Goal: Task Accomplishment & Management: Manage account settings

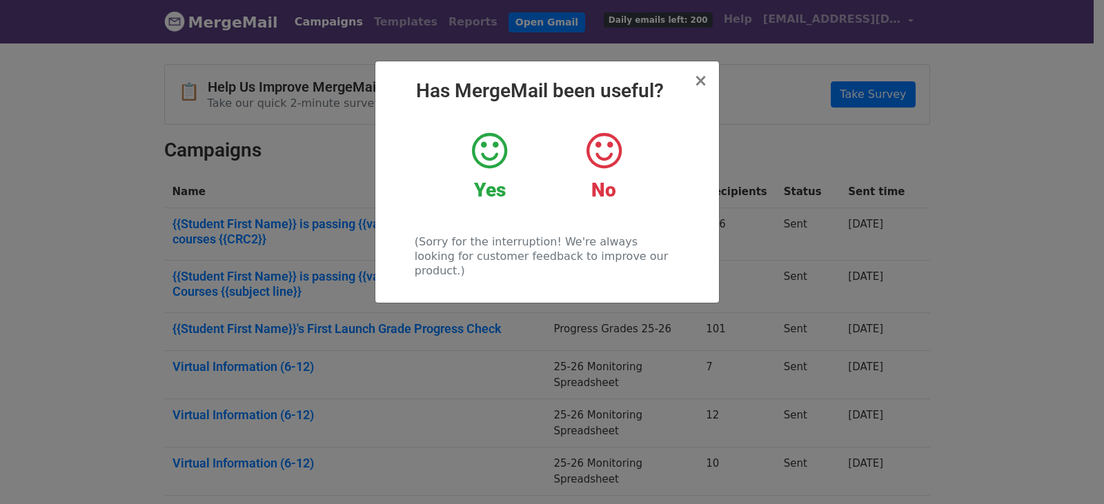
click at [477, 139] on icon at bounding box center [489, 150] width 35 height 41
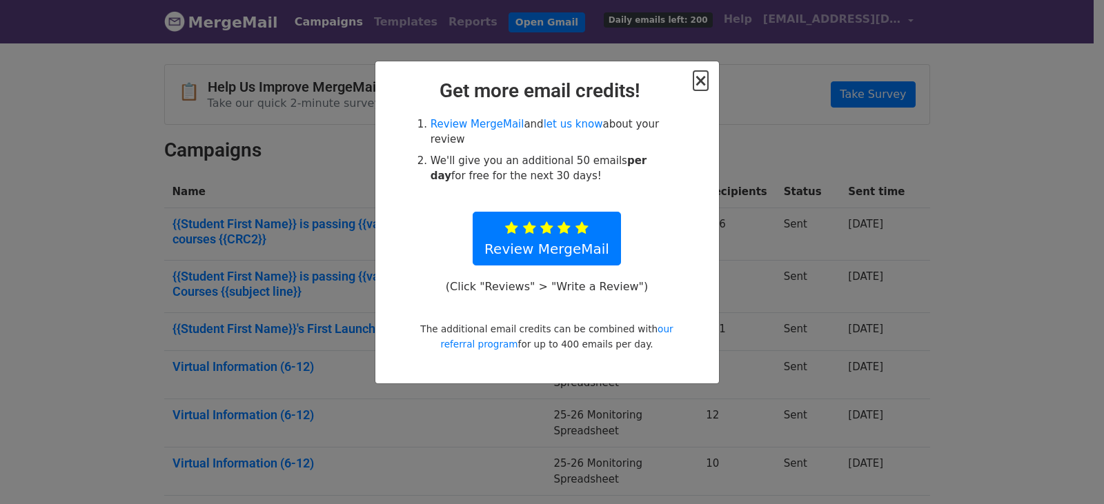
click at [704, 83] on span "×" at bounding box center [701, 80] width 14 height 19
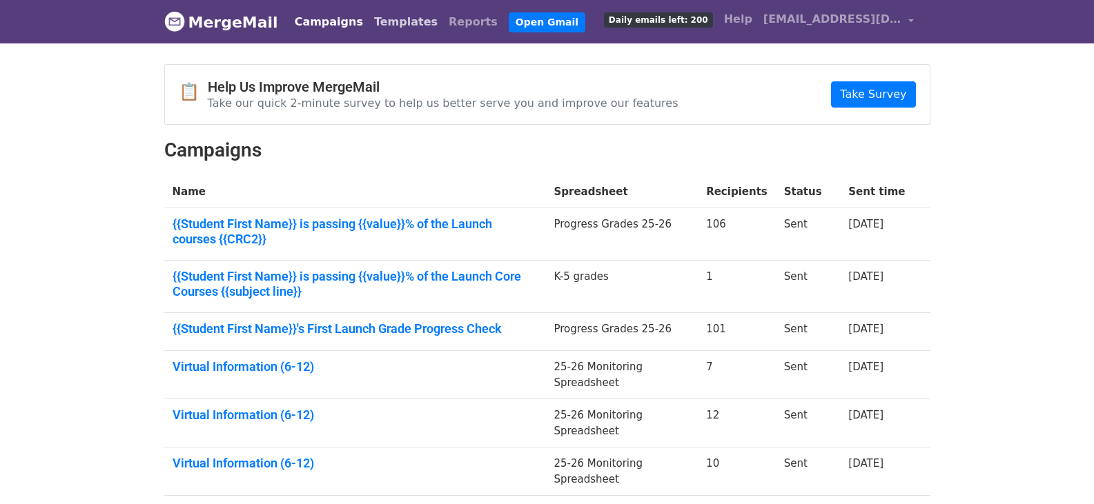
click at [384, 23] on link "Templates" at bounding box center [406, 22] width 75 height 28
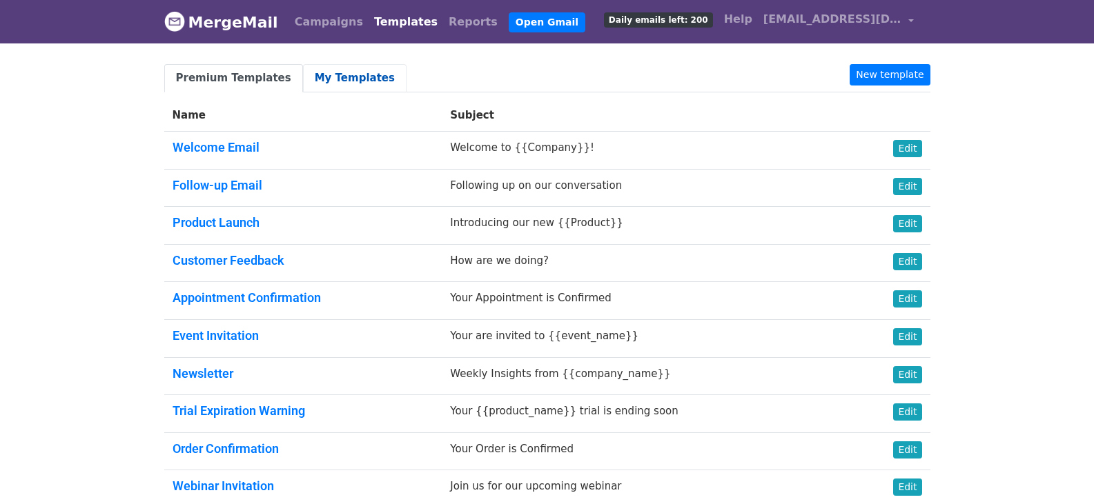
click at [329, 76] on link "My Templates" at bounding box center [355, 78] width 104 height 28
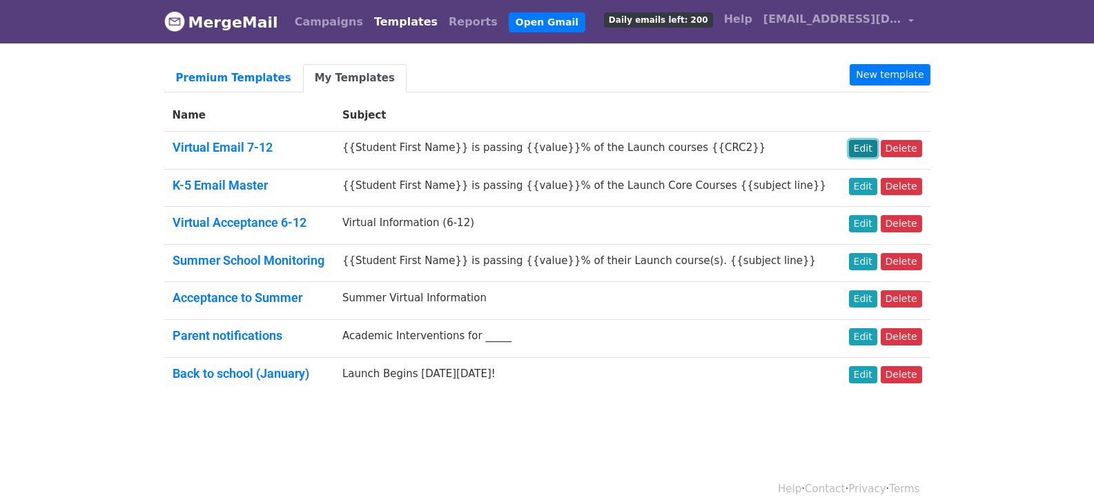
click at [868, 150] on link "Edit" at bounding box center [863, 148] width 28 height 17
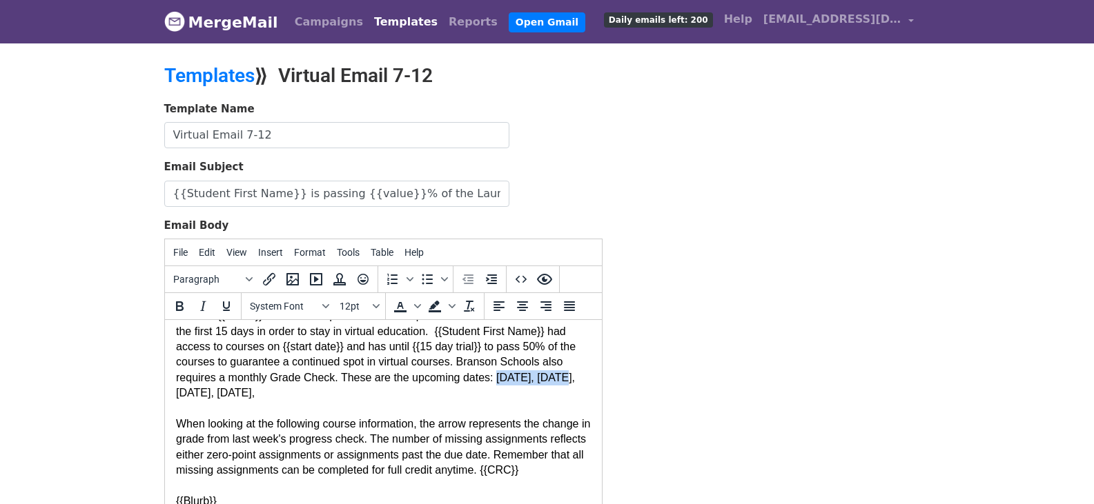
scroll to position [69, 0]
drag, startPoint x: 490, startPoint y: 378, endPoint x: 565, endPoint y: 378, distance: 74.5
click at [565, 378] on div "As of {{Date}} {{Time}} {{Student First Name}} was passing {{value}}% of the La…" at bounding box center [382, 339] width 415 height 124
click at [453, 361] on div "As of {{Date}} {{Time}} {{Student First Name}} was passing {{value}}% of the La…" at bounding box center [382, 339] width 415 height 124
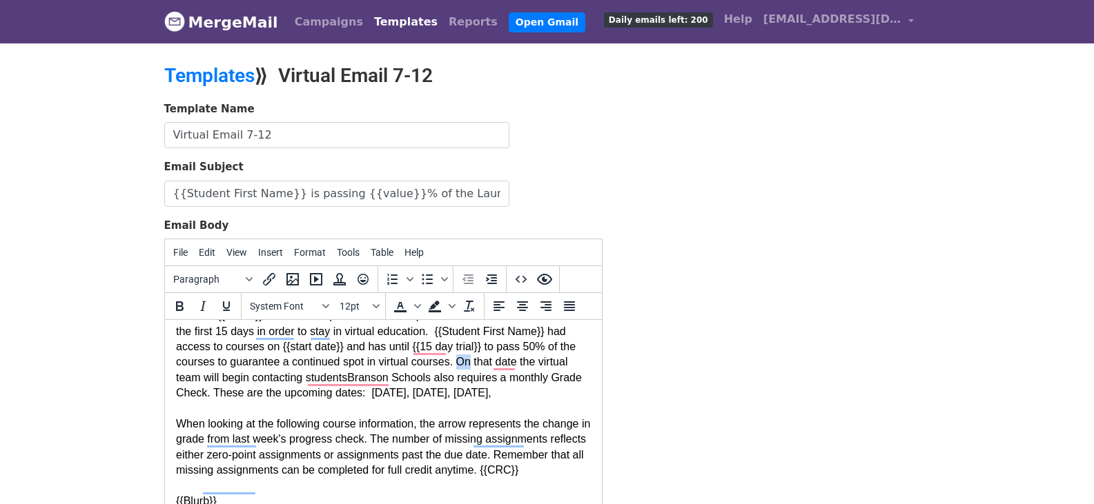
drag, startPoint x: 452, startPoint y: 361, endPoint x: 467, endPoint y: 361, distance: 14.5
click at [467, 361] on div "As of {{Date}} {{Time}} {{Student First Name}} was passing {{value}}% of the La…" at bounding box center [382, 339] width 415 height 124
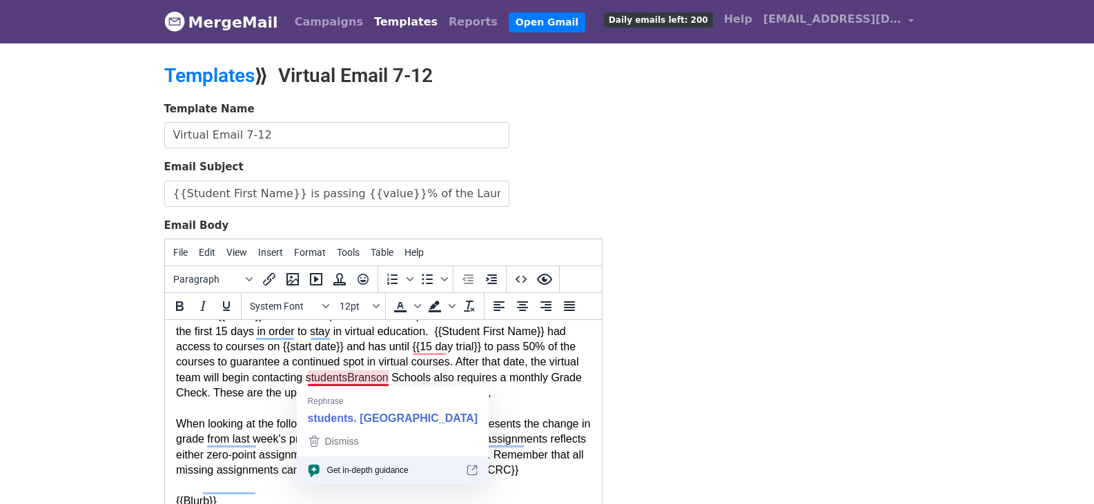
click at [349, 375] on div "As of {{Date}} {{Time}} {{Student First Name}} was passing {{value}}% of the La…" at bounding box center [382, 339] width 415 height 124
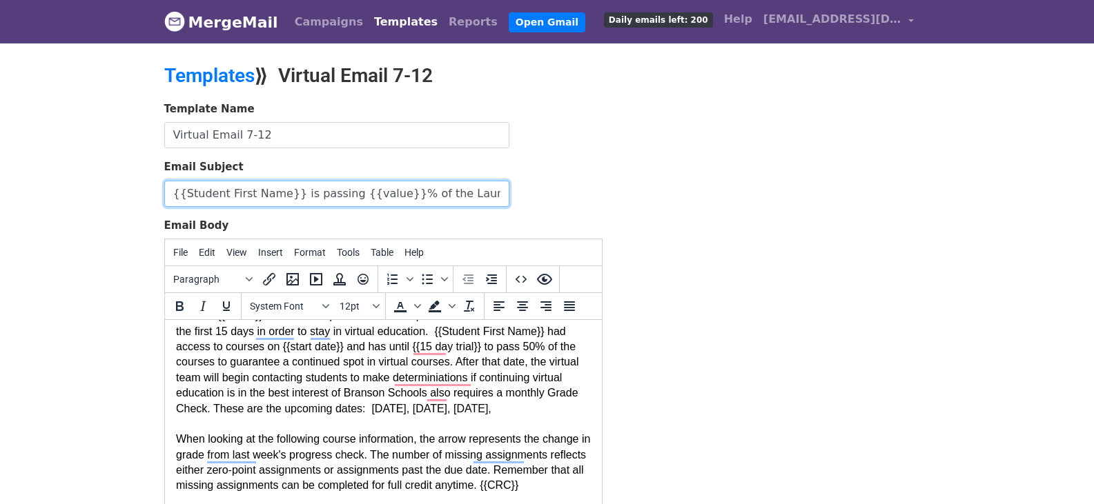
drag, startPoint x: 262, startPoint y: 191, endPoint x: 171, endPoint y: 193, distance: 91.1
click at [171, 193] on input "{{Student First Name}} is passing {{value}}% of the Launch courses {{CRC2}}" at bounding box center [336, 194] width 345 height 26
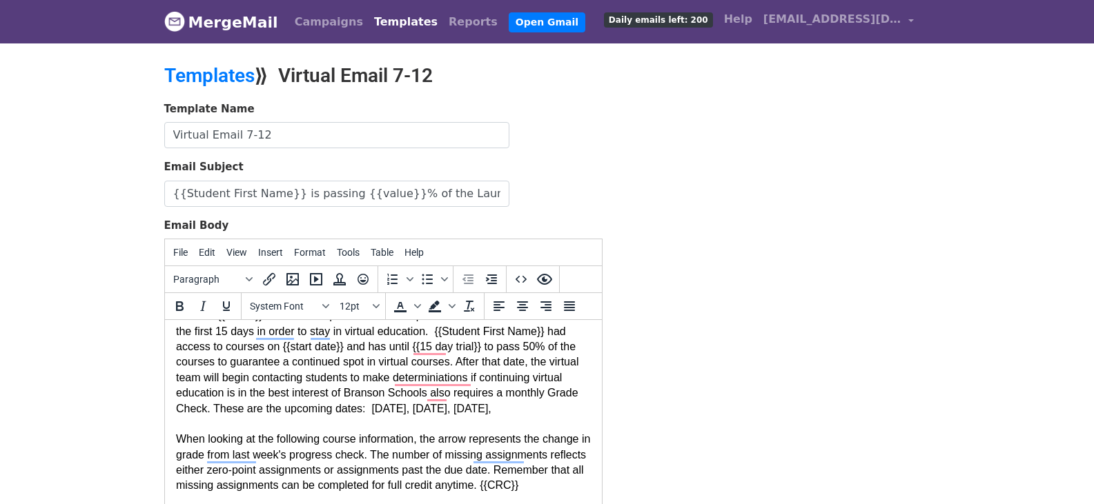
click at [342, 392] on div "As of {{Date}} {{Time}} {{Student First Name}} was passing {{value}}% of the La…" at bounding box center [382, 346] width 415 height 139
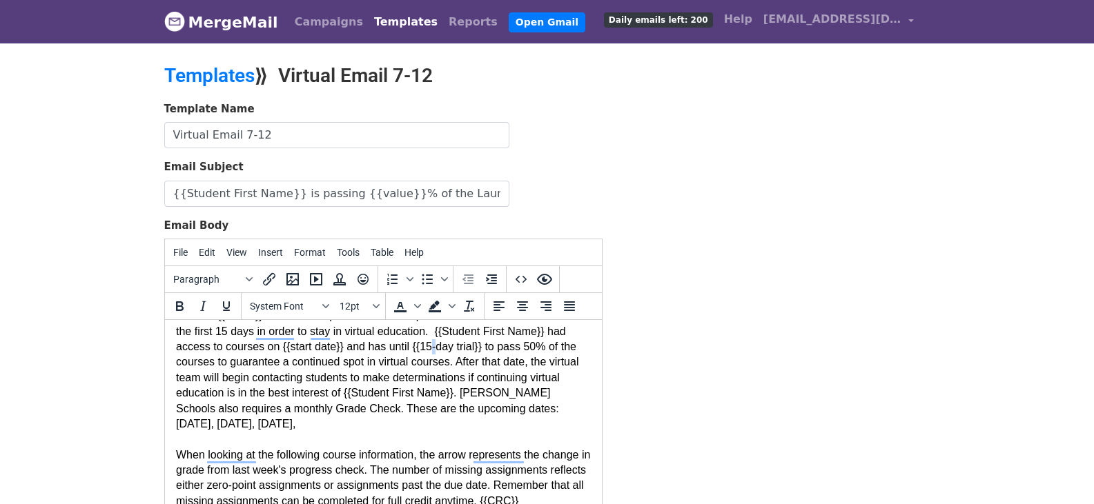
click at [424, 347] on div "As of {{Date}} {{Time}} {{Student First Name}} was passing {{value}}% of the La…" at bounding box center [382, 354] width 415 height 155
click at [708, 373] on div "Template Name Virtual Email 7-12 Email Subject {{Student First Name}} is passin…" at bounding box center [547, 344] width 787 height 486
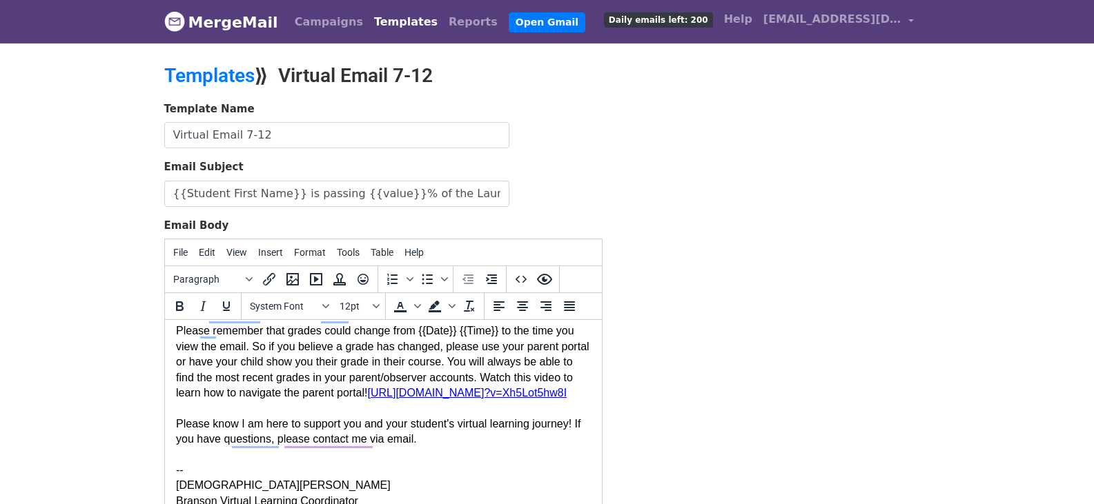
scroll to position [194, 0]
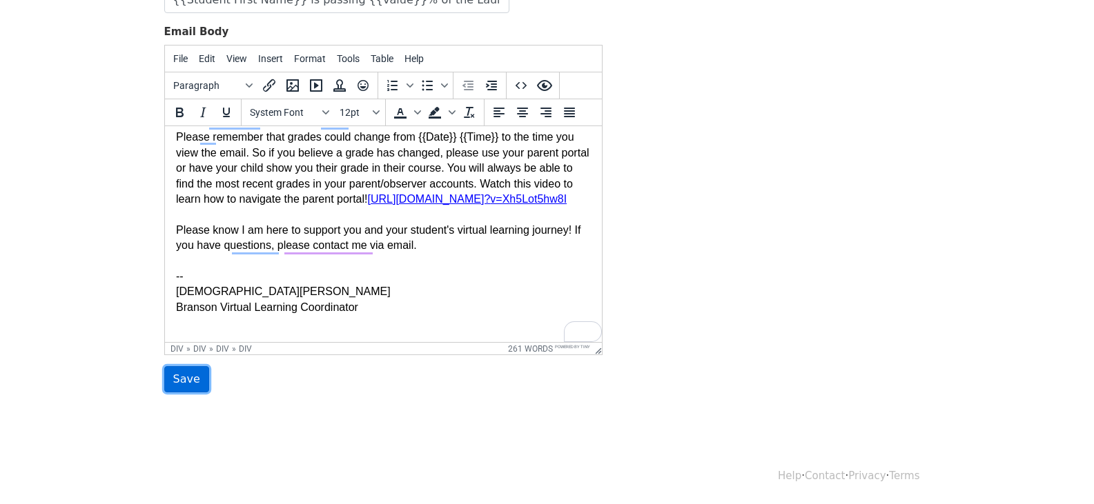
click at [186, 384] on input "Save" at bounding box center [186, 379] width 45 height 26
